Goal: Understand process/instructions: Learn about a topic

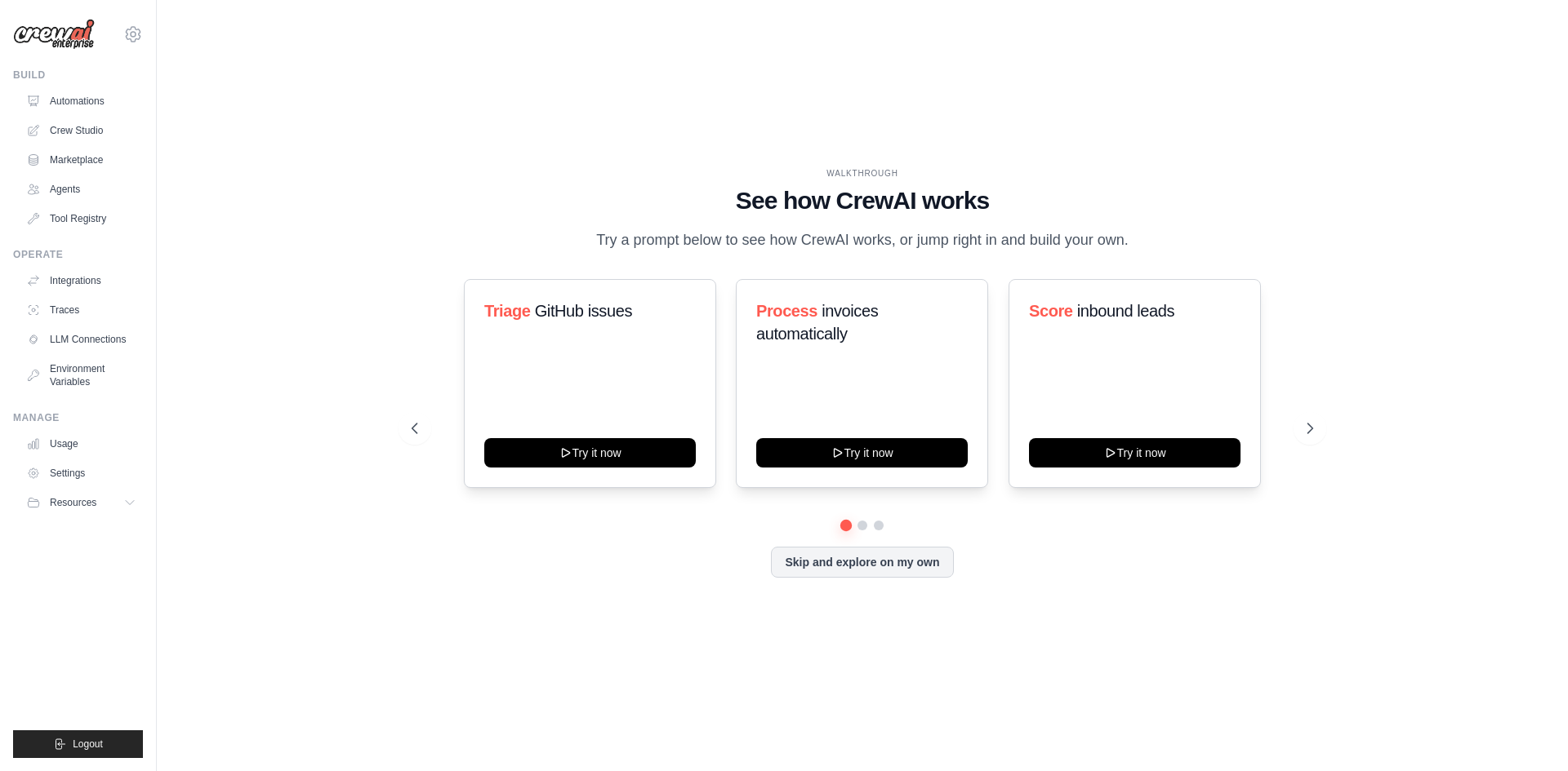
click at [1329, 427] on div "WALKTHROUGH See how CrewAI works Try a prompt below to see how CrewAI works, or…" at bounding box center [862, 385] width 941 height 436
click at [1324, 433] on button at bounding box center [1310, 429] width 33 height 33
click at [1315, 435] on icon at bounding box center [1311, 429] width 16 height 16
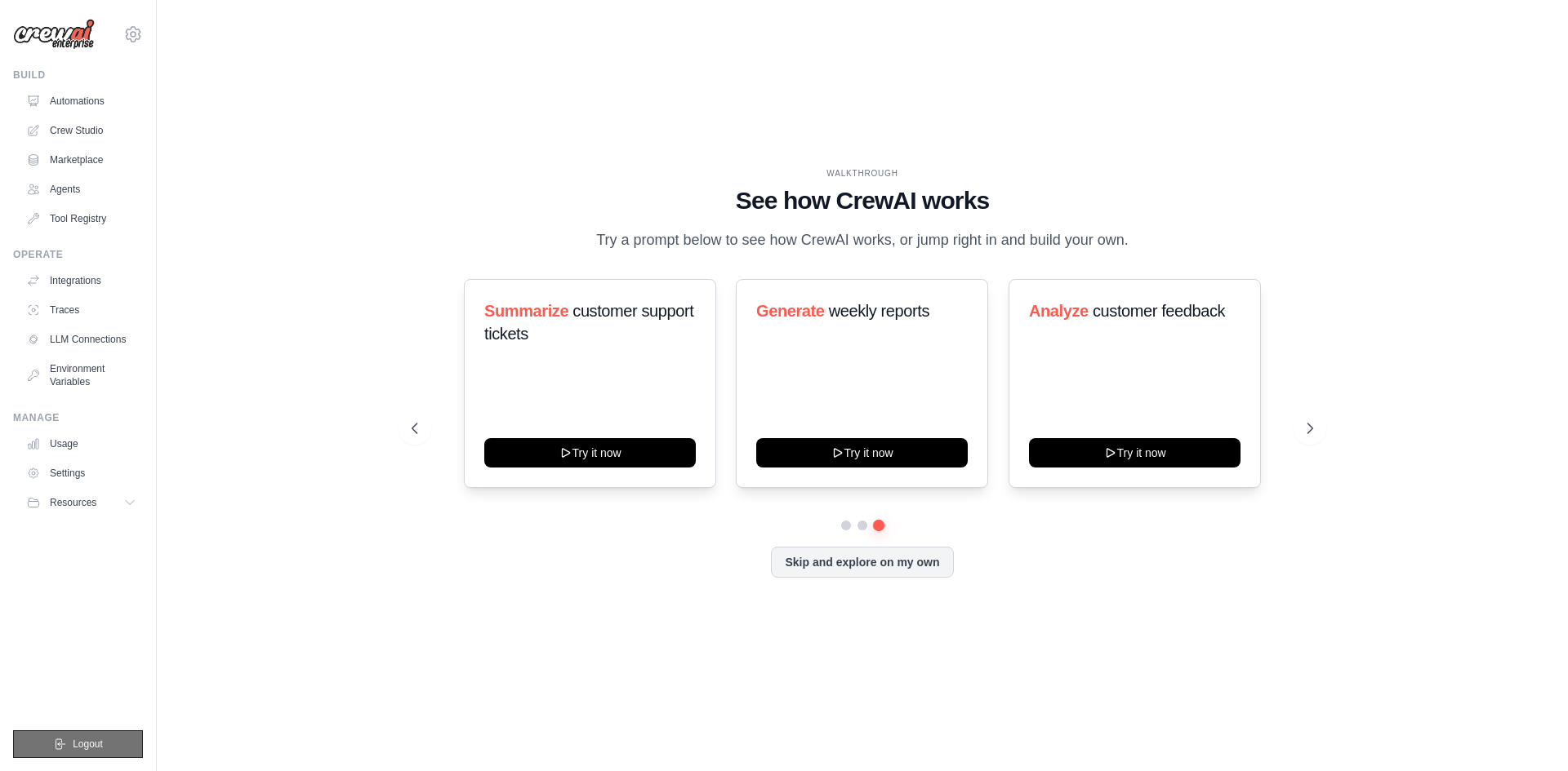
click at [116, 739] on button "Logout" at bounding box center [78, 745] width 130 height 28
